Goal: Task Accomplishment & Management: Manage account settings

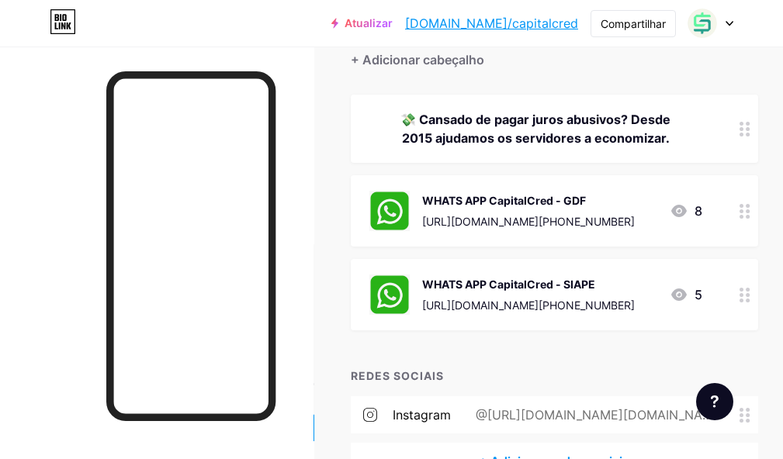
scroll to position [155, 0]
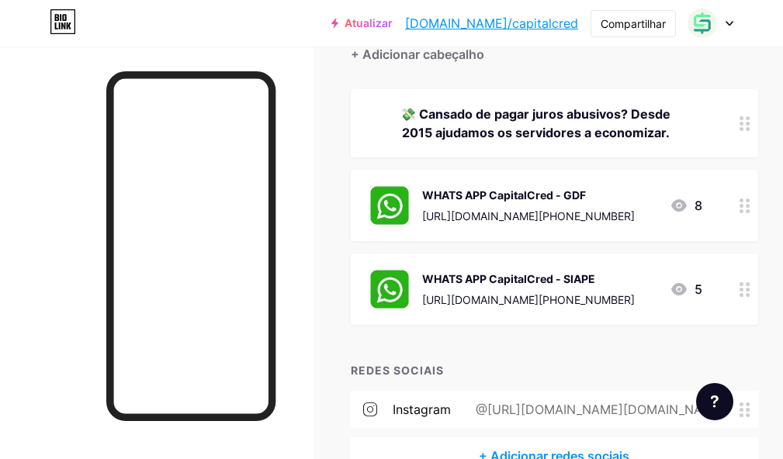
click at [686, 285] on icon at bounding box center [679, 289] width 16 height 12
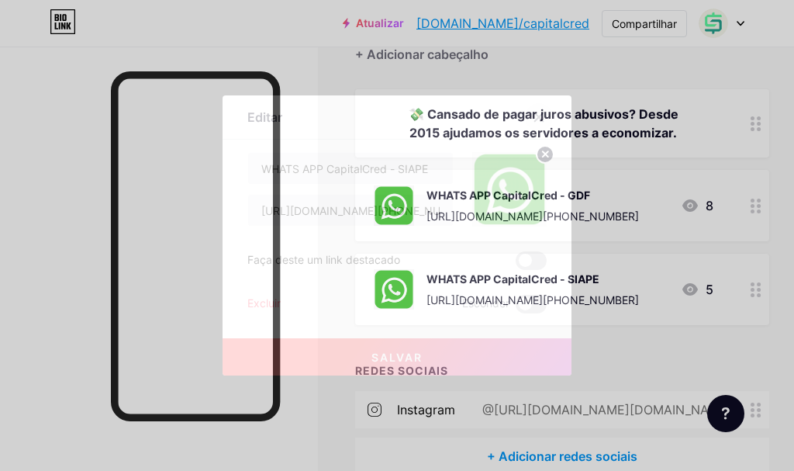
click at [539, 112] on icon at bounding box center [539, 117] width 12 height 12
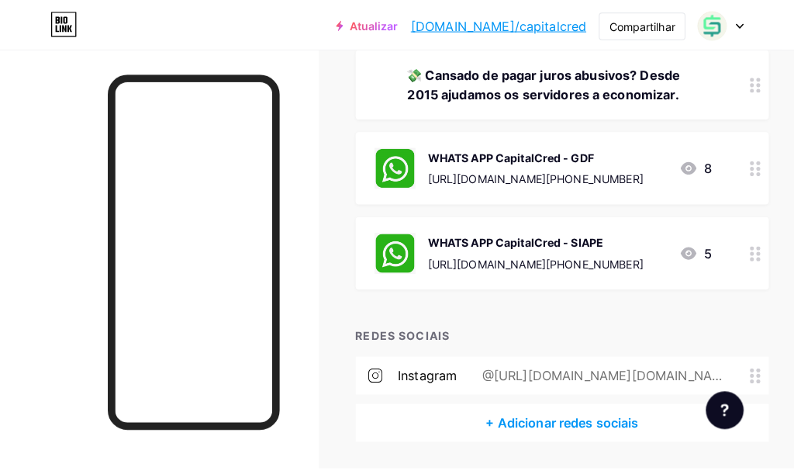
scroll to position [170, 0]
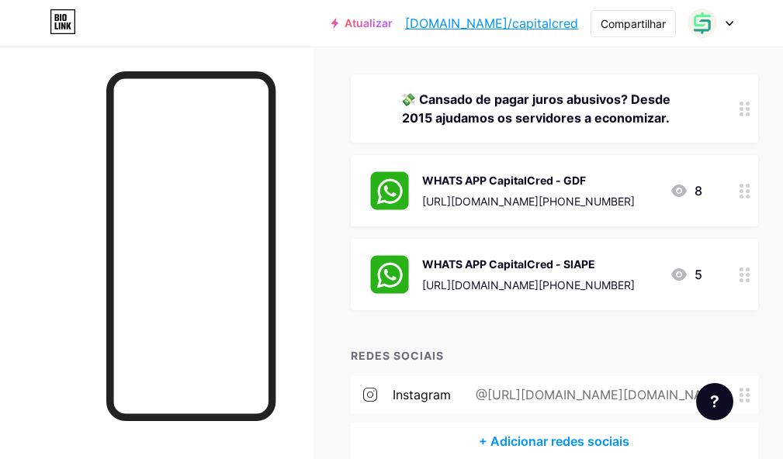
click at [686, 275] on icon at bounding box center [679, 274] width 16 height 12
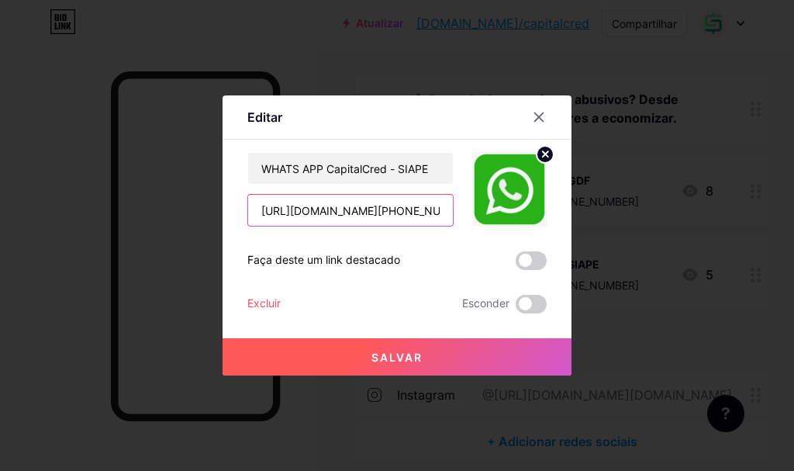
click at [342, 216] on input "[URL][DOMAIN_NAME][PHONE_NUMBER]" at bounding box center [350, 210] width 205 height 31
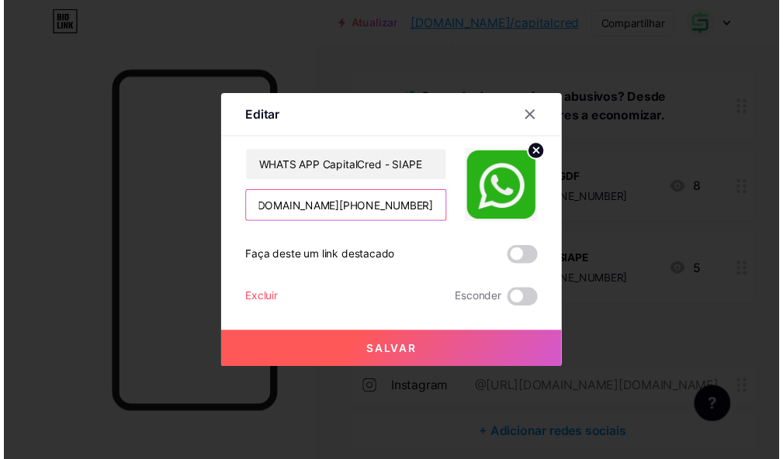
scroll to position [0, 0]
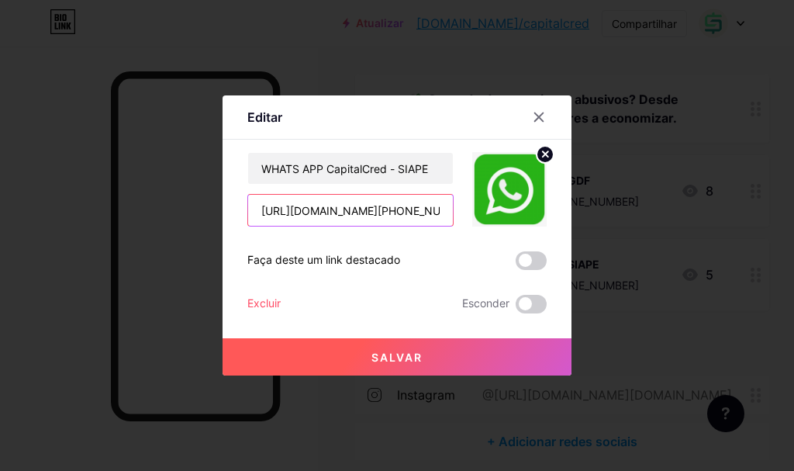
drag, startPoint x: 284, startPoint y: 215, endPoint x: 220, endPoint y: 237, distance: 67.5
click at [220, 237] on div "Editar Contente YouTube Reproduza vídeos do YouTube sem sair da sua página. ADI…" at bounding box center [397, 235] width 794 height 471
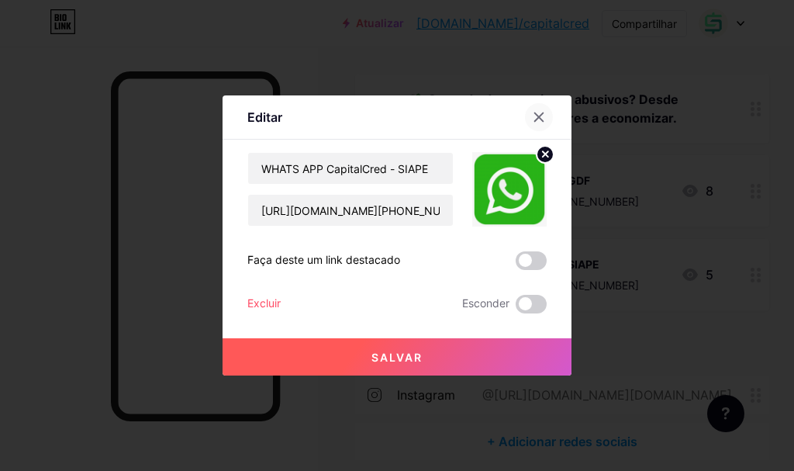
click at [538, 112] on icon at bounding box center [539, 117] width 12 height 12
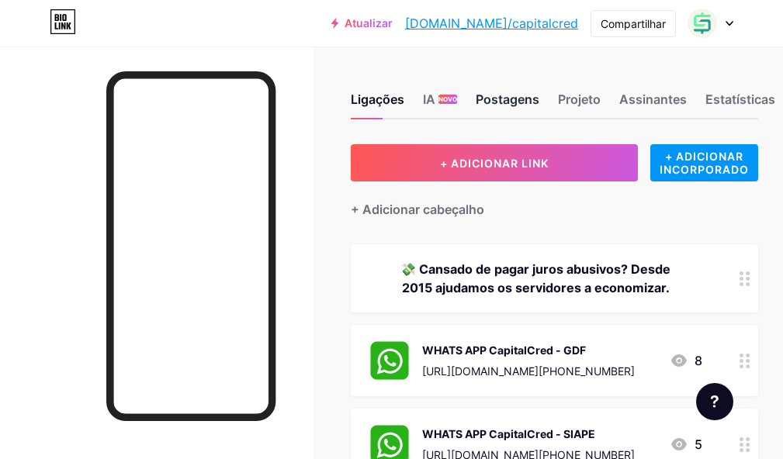
click at [500, 100] on font "Postagens" at bounding box center [507, 100] width 64 height 16
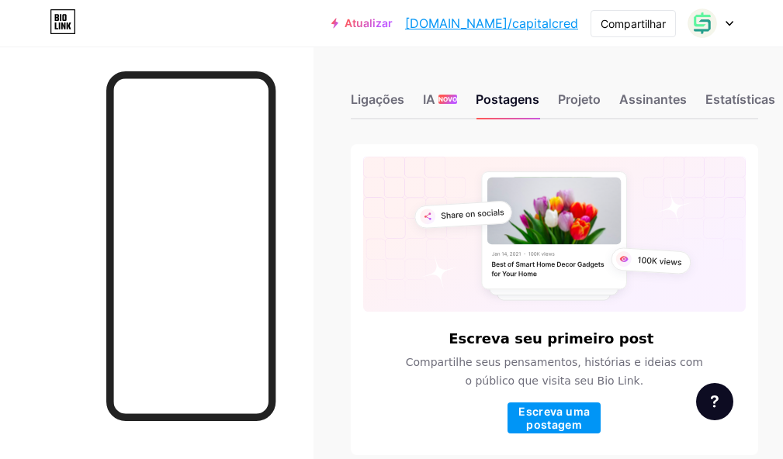
click at [392, 22] on font "Atualizar" at bounding box center [368, 22] width 48 height 13
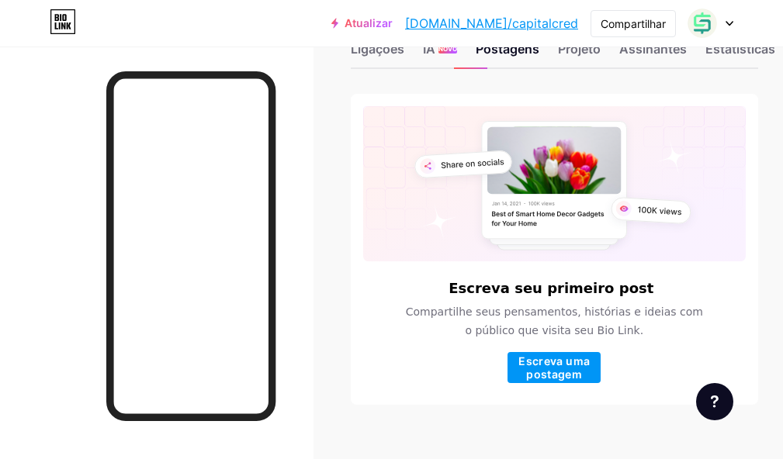
scroll to position [76, 0]
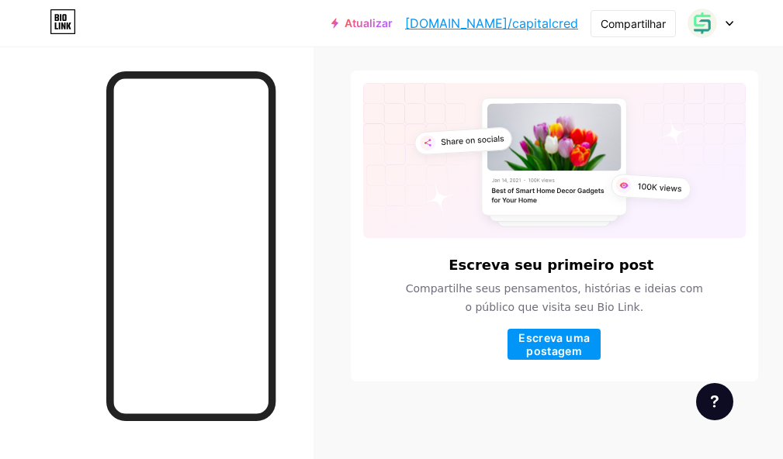
drag, startPoint x: 119, startPoint y: 73, endPoint x: 116, endPoint y: 86, distance: 13.5
click at [116, 86] on div at bounding box center [190, 288] width 169 height 434
